Goal: Information Seeking & Learning: Learn about a topic

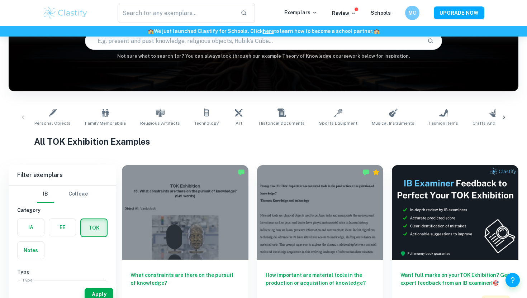
scroll to position [89, 0]
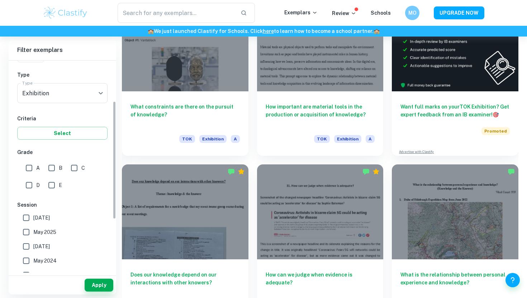
scroll to position [76, 0]
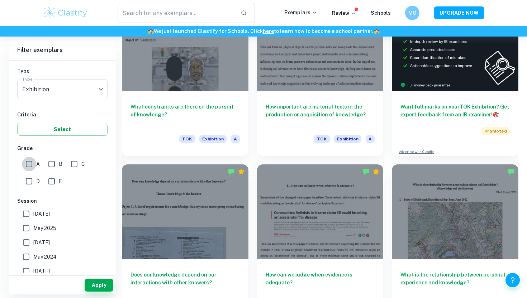
click at [29, 167] on input "A" at bounding box center [29, 164] width 14 height 14
checkbox input "true"
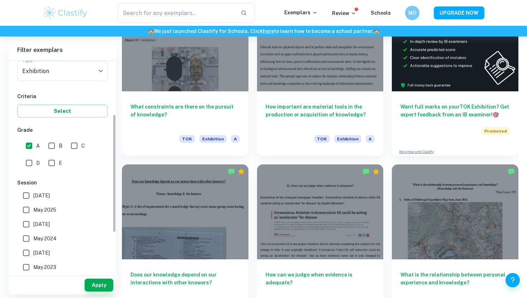
scroll to position [96, 0]
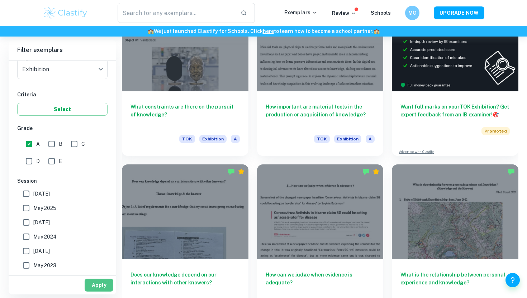
click at [91, 289] on button "Apply" at bounding box center [99, 285] width 29 height 13
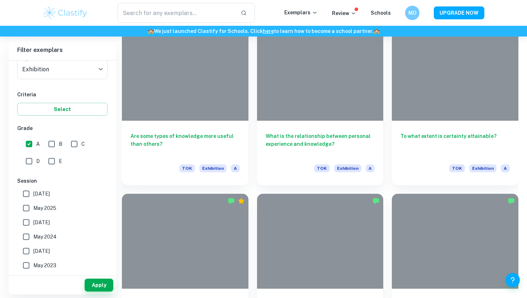
scroll to position [947, 0]
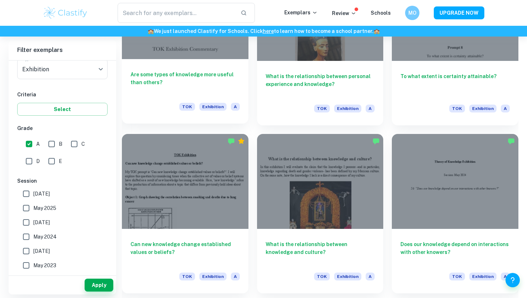
click at [158, 78] on h6 "Are some types of knowledge more useful than others?" at bounding box center [185, 83] width 109 height 24
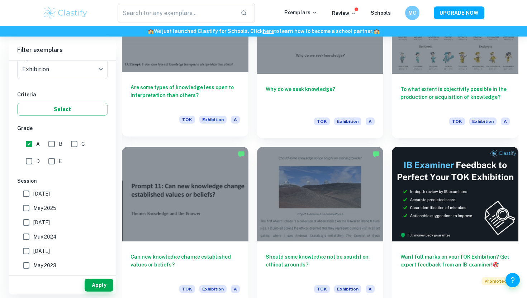
scroll to position [2763, 0]
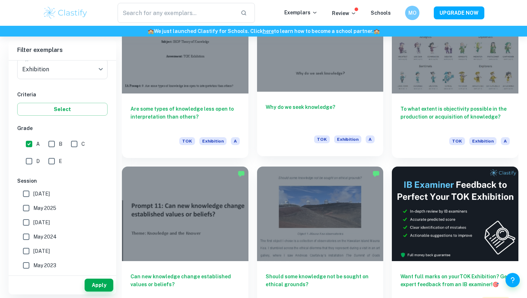
click at [283, 112] on h6 "Why do we seek knowledge?" at bounding box center [320, 115] width 109 height 24
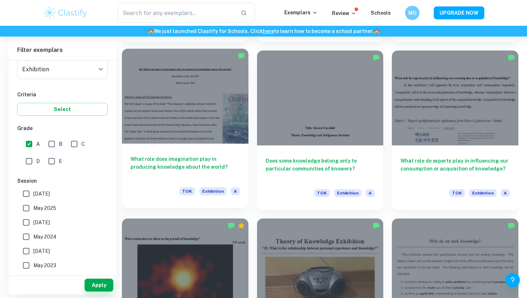
scroll to position [1668, 0]
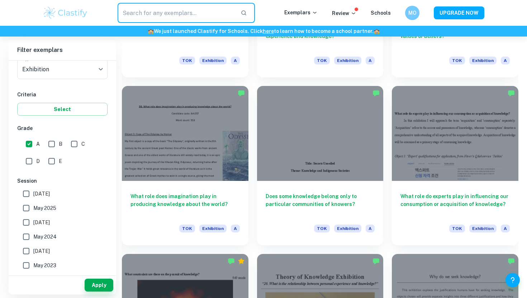
click at [181, 6] on input "text" at bounding box center [176, 13] width 117 height 20
type input "are some types of knowledge more useful than others"
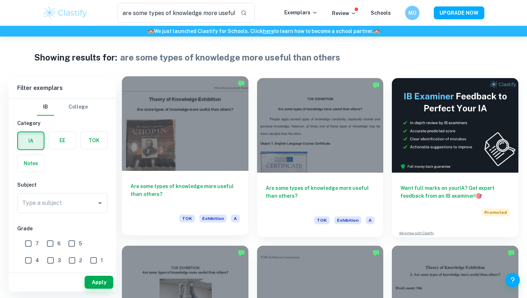
click at [189, 176] on div "Are some types of knowledge more useful than others? TOK Exhibition A" at bounding box center [185, 203] width 127 height 65
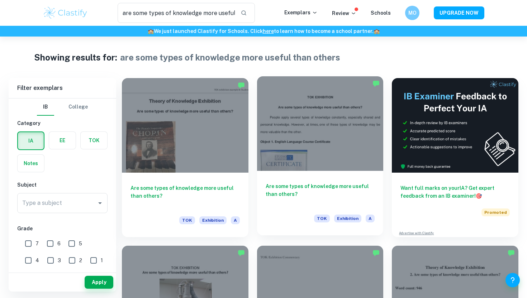
click at [267, 190] on h6 "Are some types of knowledge more useful than others?" at bounding box center [320, 195] width 109 height 24
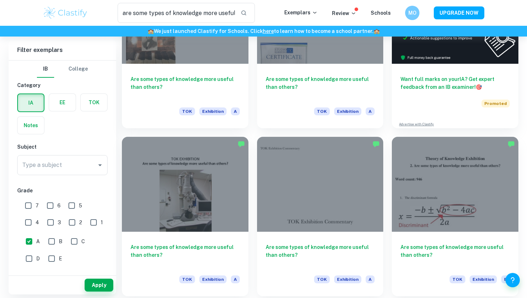
scroll to position [179, 0]
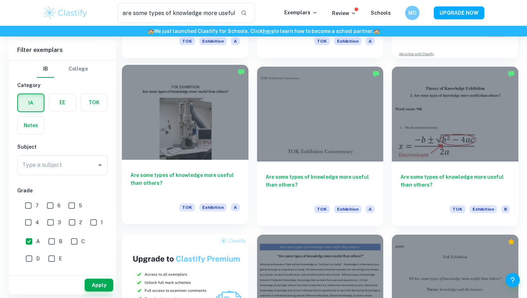
click at [201, 188] on h6 "Are some types of knowledge more useful than others?" at bounding box center [185, 183] width 109 height 24
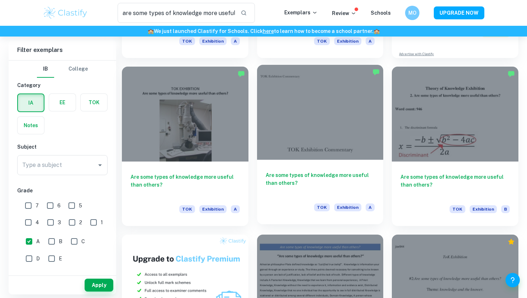
click at [311, 179] on h6 "Are some types of knowledge more useful than others?" at bounding box center [320, 183] width 109 height 24
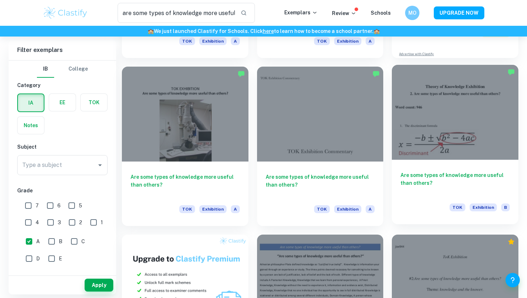
click at [433, 180] on h6 "Are some types of knowledge more useful than others?" at bounding box center [455, 183] width 109 height 24
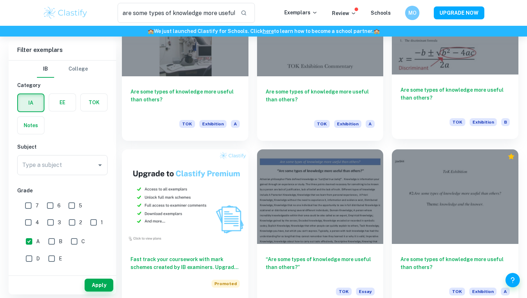
scroll to position [379, 0]
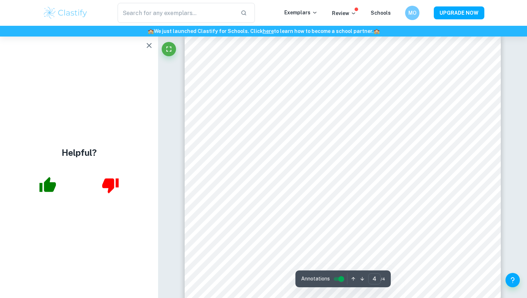
scroll to position [1406, 0]
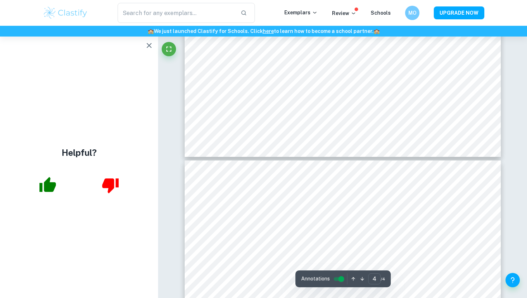
type input "3"
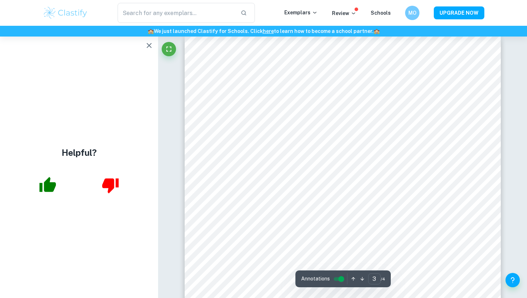
scroll to position [946, 0]
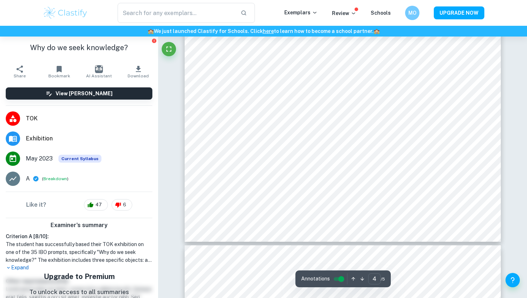
scroll to position [1781, 0]
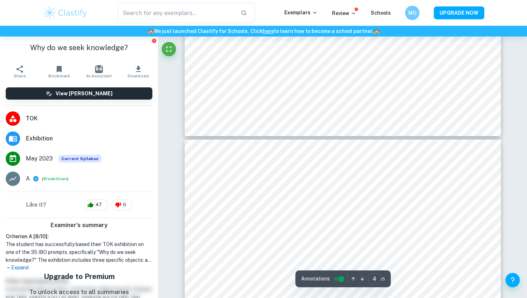
type input "5"
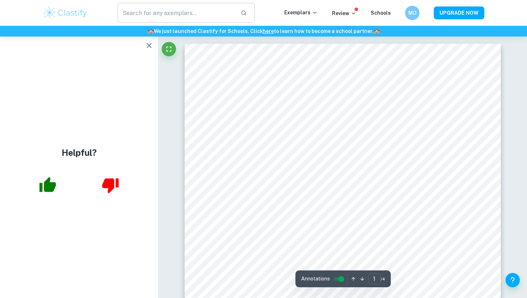
click at [221, 9] on input "text" at bounding box center [176, 13] width 117 height 20
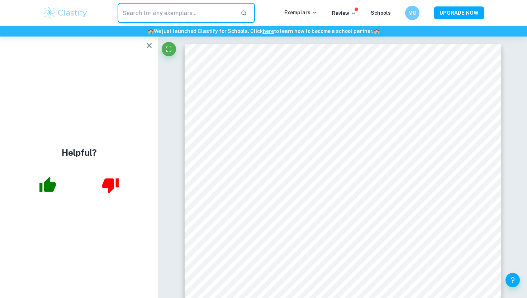
paste input "65-66% more on average than those with only a high school diploma"
type input "65-66% more on average than those with only a high school diploma"
type input "are some types of knowledge more useful than others"
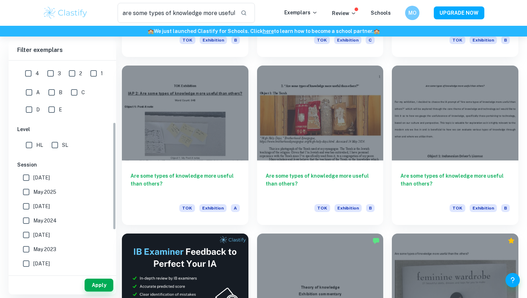
scroll to position [101, 0]
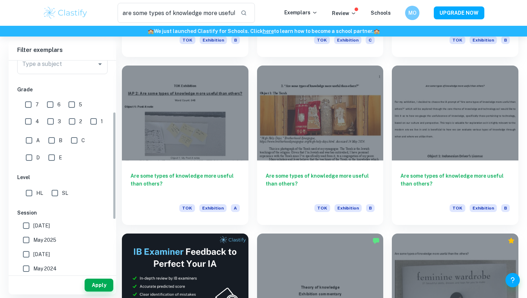
click at [29, 140] on input "A" at bounding box center [29, 140] width 14 height 14
checkbox input "true"
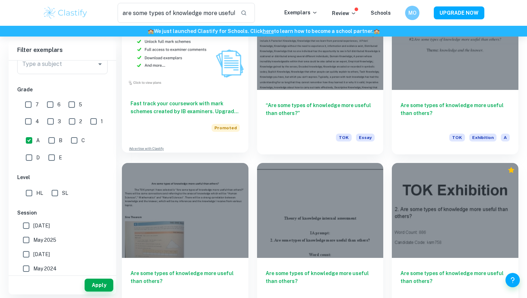
scroll to position [388, 0]
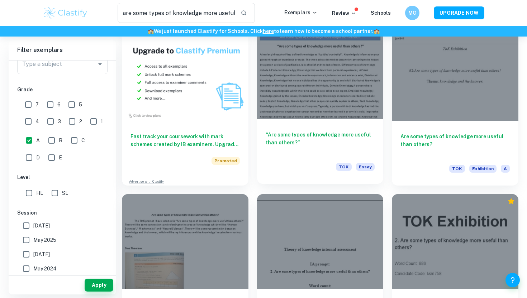
click at [306, 134] on h6 "“Are some types of knowledge more useful than others?”" at bounding box center [320, 143] width 109 height 24
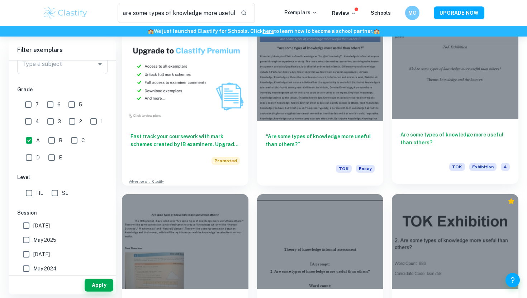
click at [436, 133] on h6 "Are some types of knowledge more useful than others?" at bounding box center [455, 143] width 109 height 24
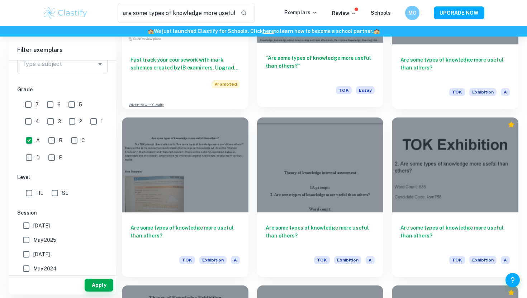
scroll to position [465, 0]
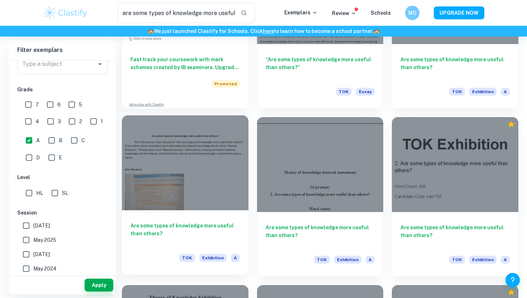
click at [166, 231] on h6 "Are some types of knowledge more useful than others?" at bounding box center [185, 234] width 109 height 24
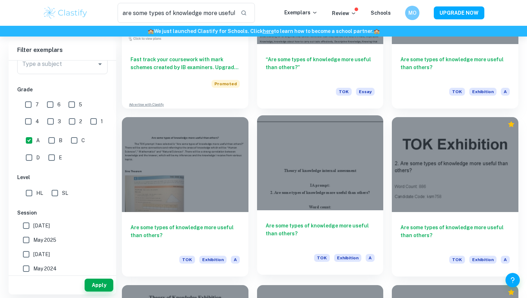
click at [293, 220] on div "Are some types of knowledge more useful than others? TOK Exhibition A" at bounding box center [320, 242] width 127 height 65
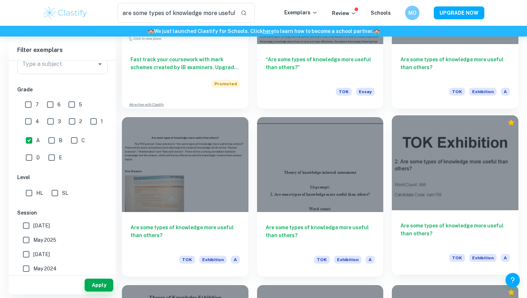
click at [426, 226] on h6 "Are some types of knowledge more useful than others?" at bounding box center [455, 234] width 109 height 24
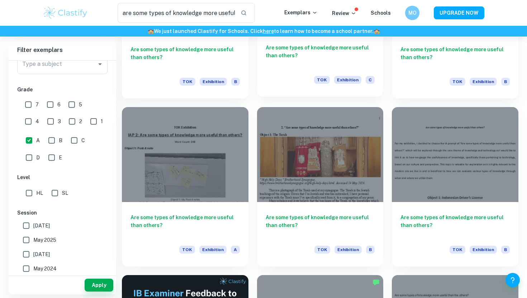
scroll to position [738, 0]
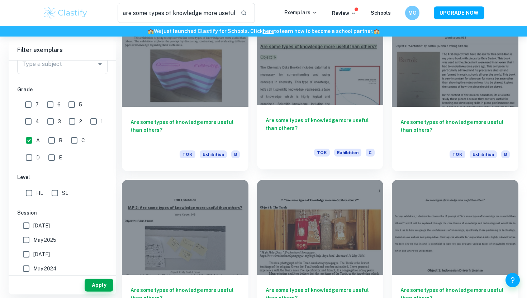
click at [293, 122] on h6 "Are some types of knowledge more useful than others?" at bounding box center [320, 129] width 109 height 24
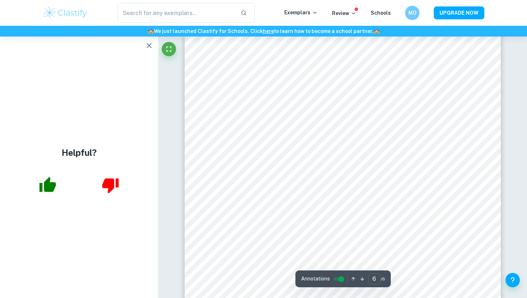
scroll to position [2503, 0]
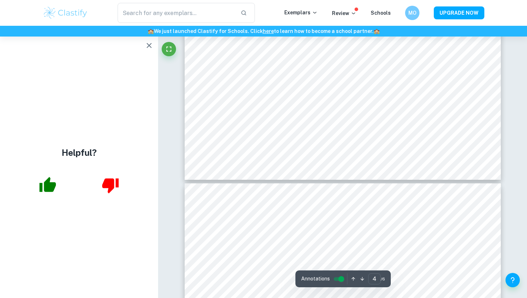
type input "5"
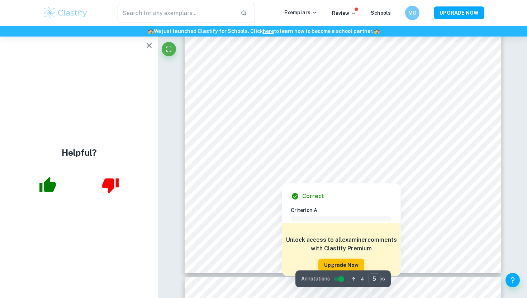
click at [231, 142] on div at bounding box center [342, 134] width 238 height 23
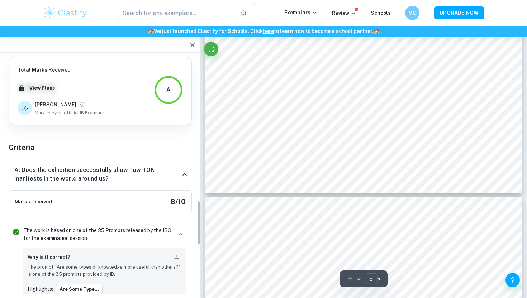
scroll to position [784, 0]
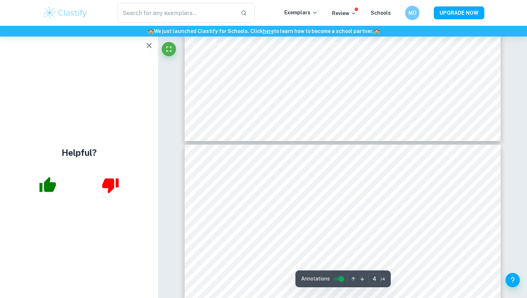
type input "3"
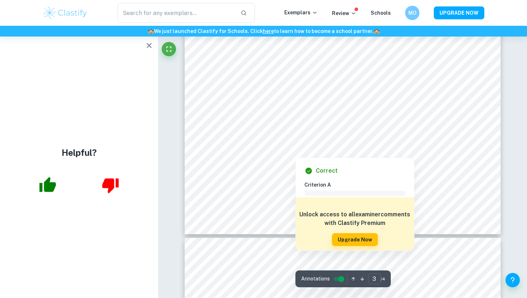
click at [293, 150] on div at bounding box center [295, 152] width 145 height 8
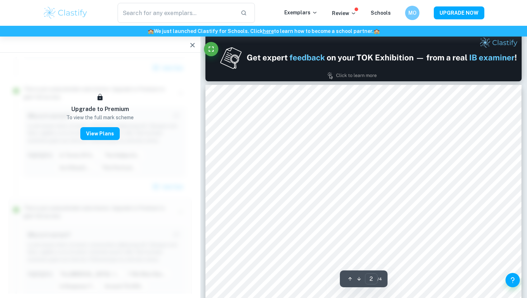
scroll to position [380, 0]
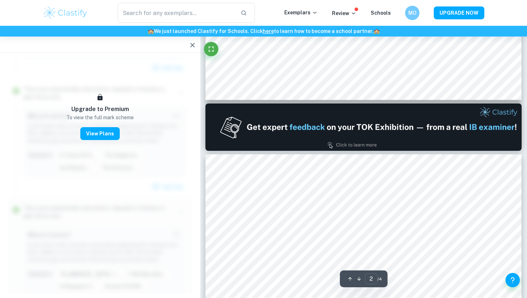
type input "1"
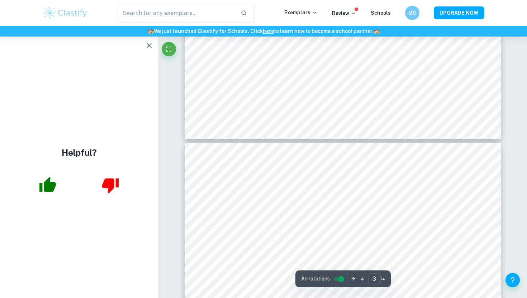
type input "4"
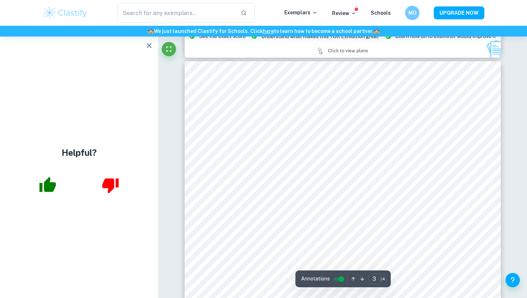
type input "2"
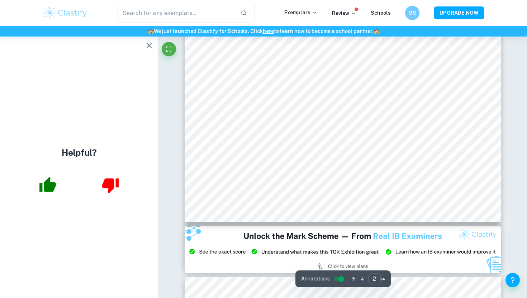
scroll to position [603, 0]
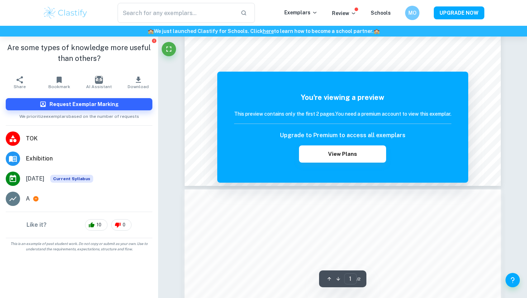
scroll to position [324, 0]
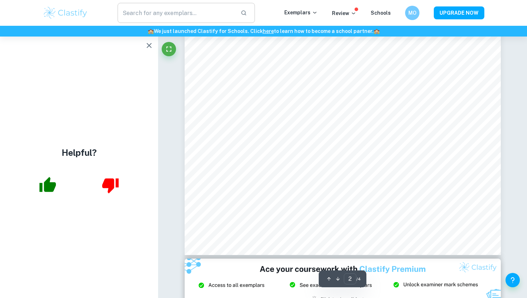
type input "1"
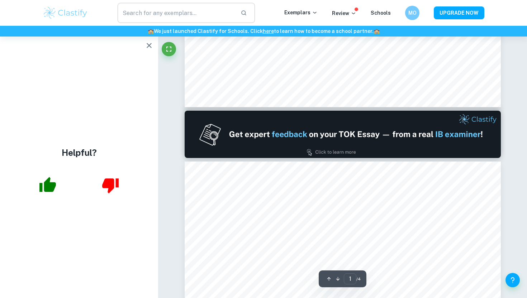
scroll to position [274, 0]
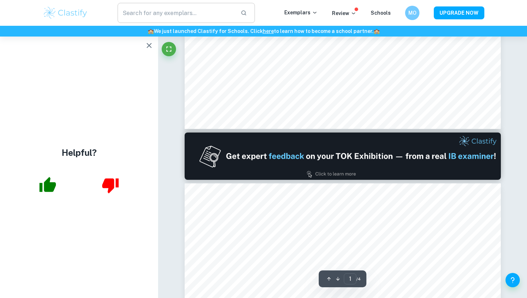
type input "2"
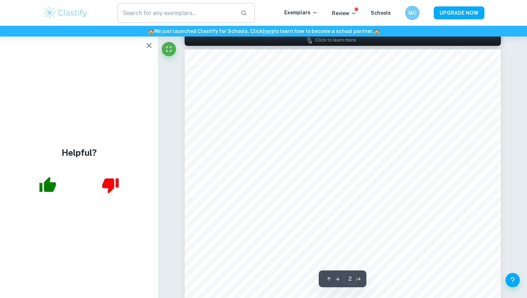
scroll to position [539, 0]
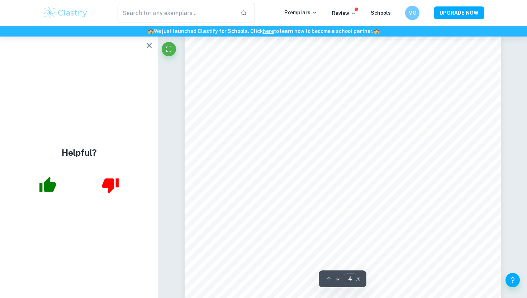
scroll to position [1501, 0]
type input "4"
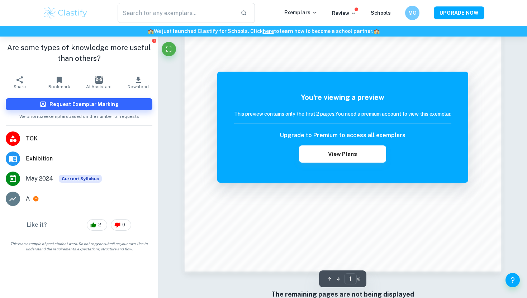
scroll to position [597, 0]
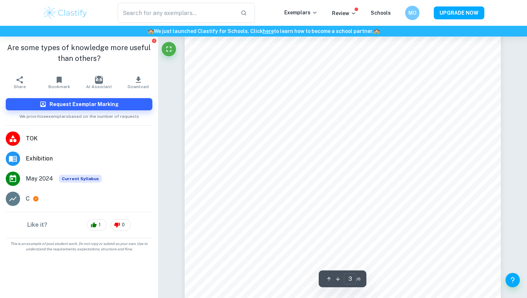
scroll to position [1189, 0]
type input "5"
